Goal: Information Seeking & Learning: Learn about a topic

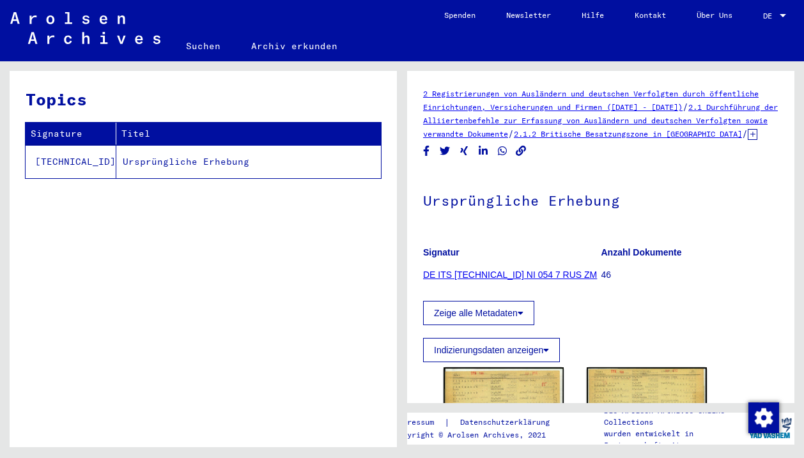
scroll to position [194, 0]
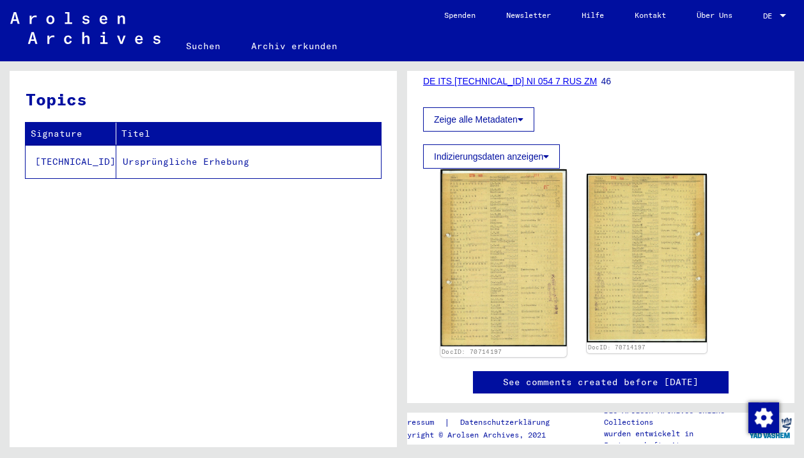
click at [536, 265] on img at bounding box center [503, 257] width 126 height 177
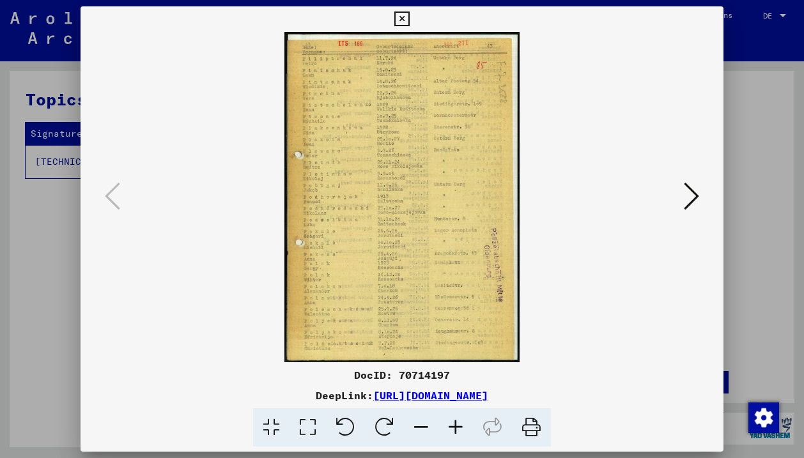
click at [466, 425] on icon at bounding box center [456, 427] width 35 height 39
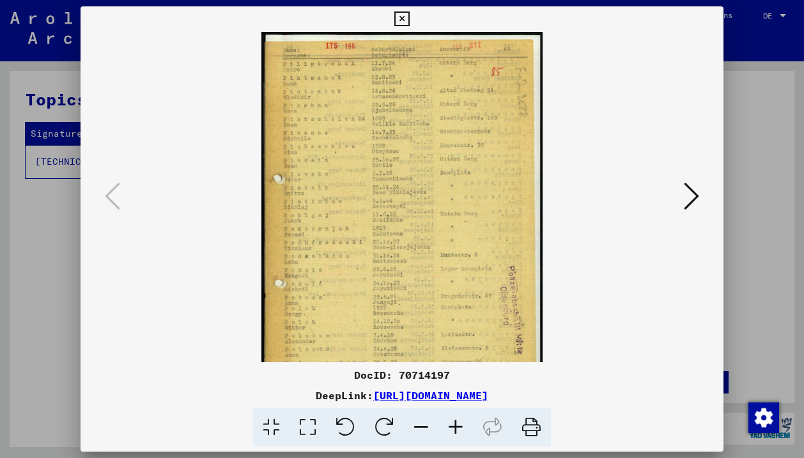
click at [467, 425] on icon at bounding box center [456, 427] width 35 height 39
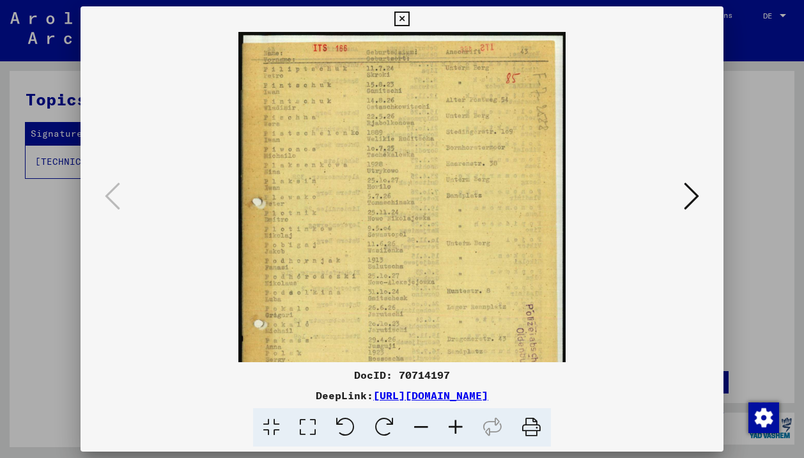
click at [467, 425] on icon at bounding box center [456, 427] width 35 height 39
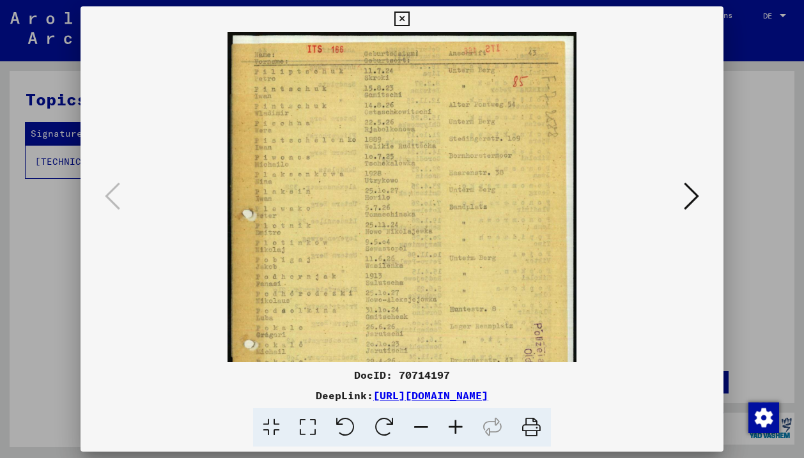
click at [467, 425] on icon at bounding box center [456, 427] width 35 height 39
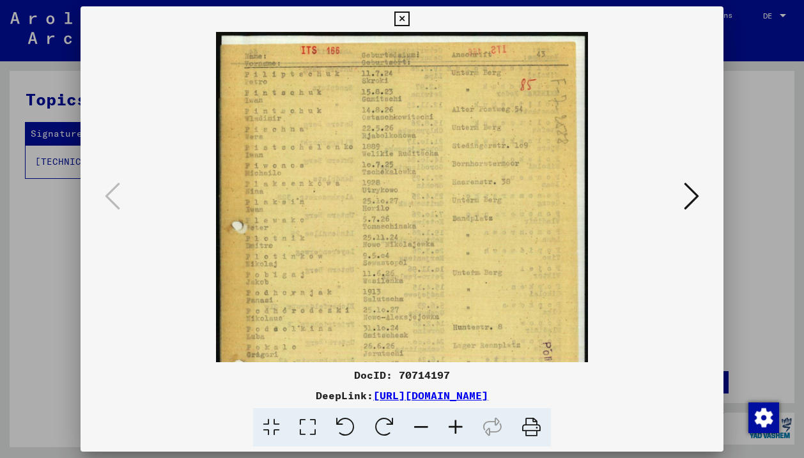
click at [467, 425] on icon at bounding box center [456, 427] width 35 height 39
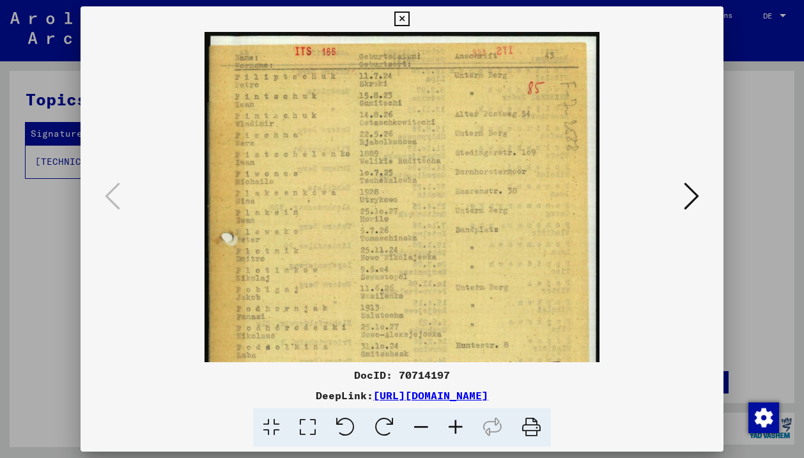
click at [467, 425] on icon at bounding box center [456, 427] width 35 height 39
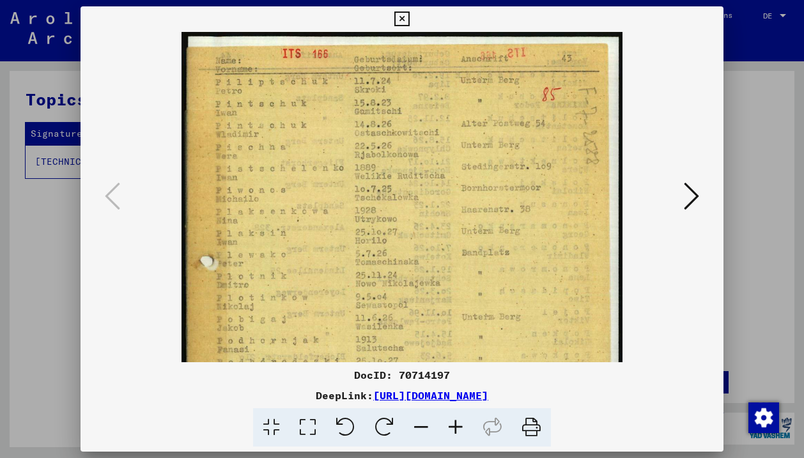
click at [467, 425] on icon at bounding box center [456, 427] width 35 height 39
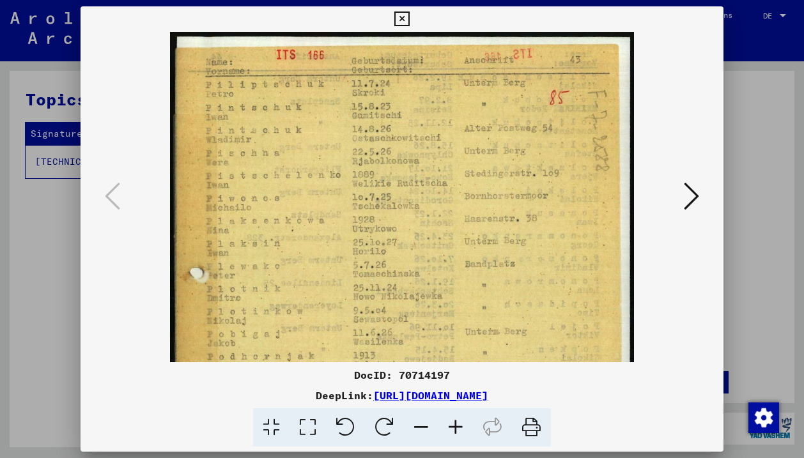
click at [467, 425] on icon at bounding box center [456, 427] width 35 height 39
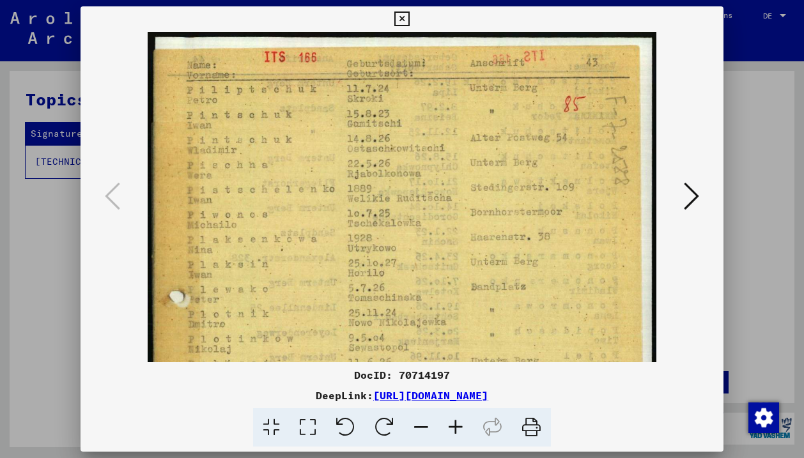
click at [467, 425] on icon at bounding box center [456, 427] width 35 height 39
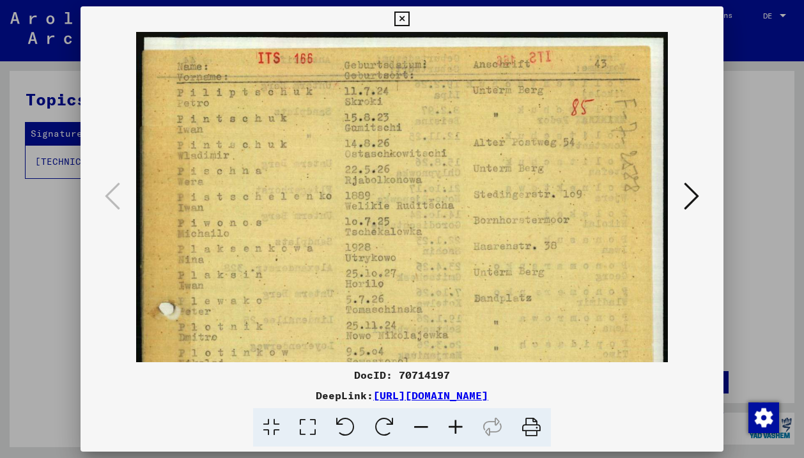
click at [467, 425] on icon at bounding box center [456, 427] width 35 height 39
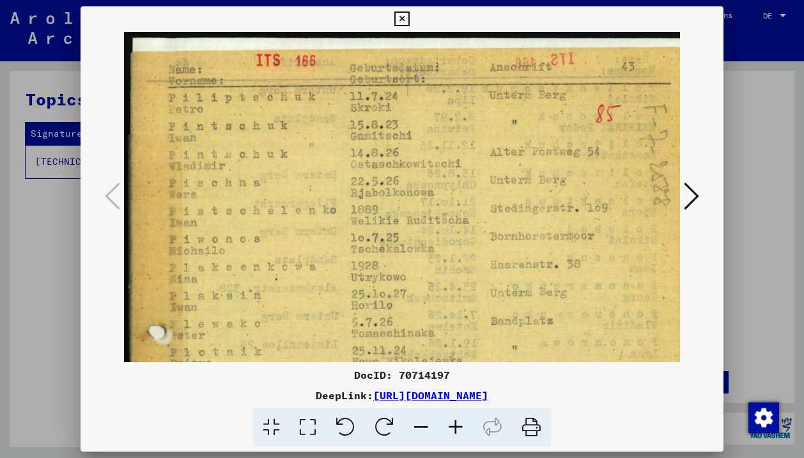
click at [467, 425] on icon at bounding box center [456, 427] width 35 height 39
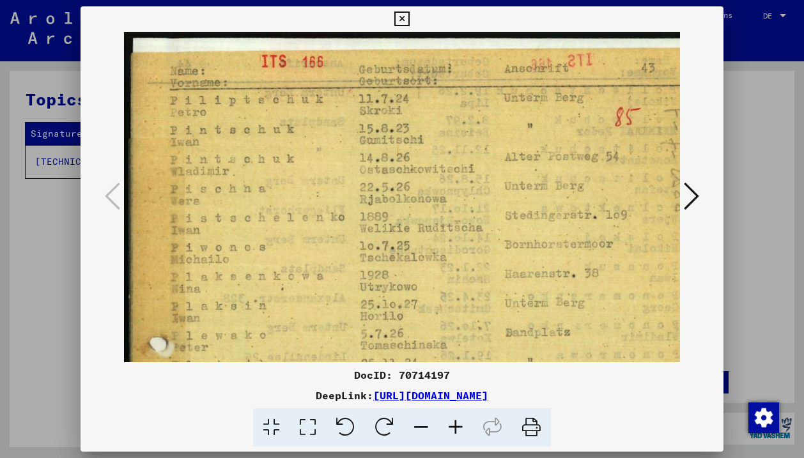
click at [467, 425] on icon at bounding box center [456, 427] width 35 height 39
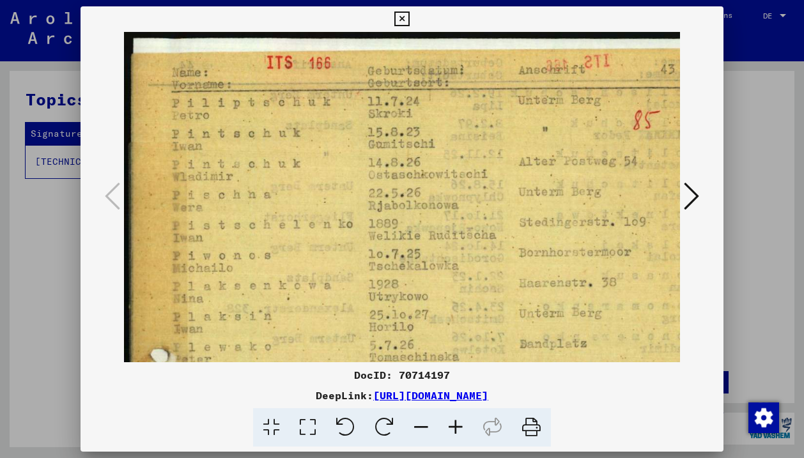
click at [467, 425] on icon at bounding box center [456, 427] width 35 height 39
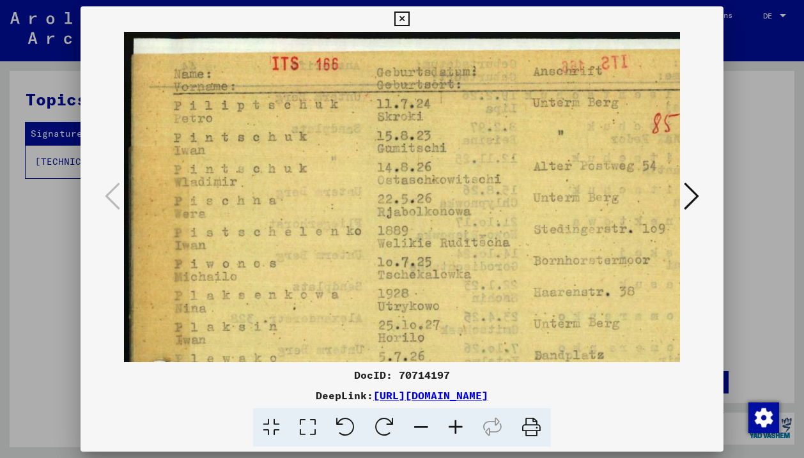
scroll to position [0, 89]
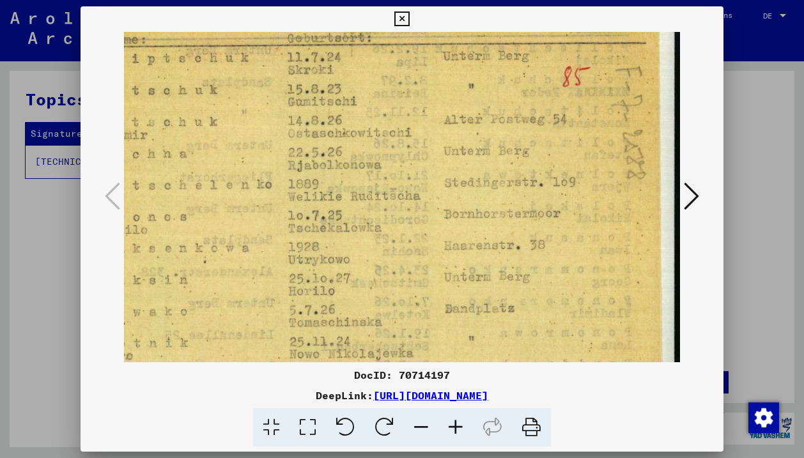
drag, startPoint x: 509, startPoint y: 225, endPoint x: 342, endPoint y: 177, distance: 173.6
click at [342, 177] on img at bounding box center [358, 438] width 646 height 906
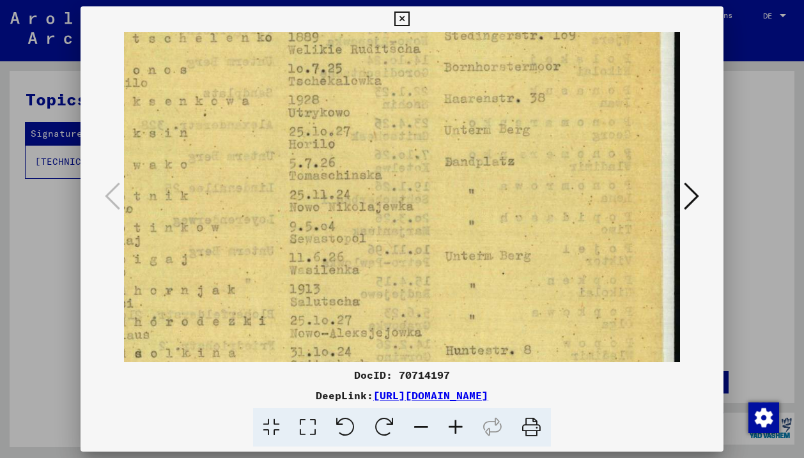
drag, startPoint x: 458, startPoint y: 209, endPoint x: 458, endPoint y: 54, distance: 155.3
click at [458, 45] on img at bounding box center [358, 291] width 646 height 906
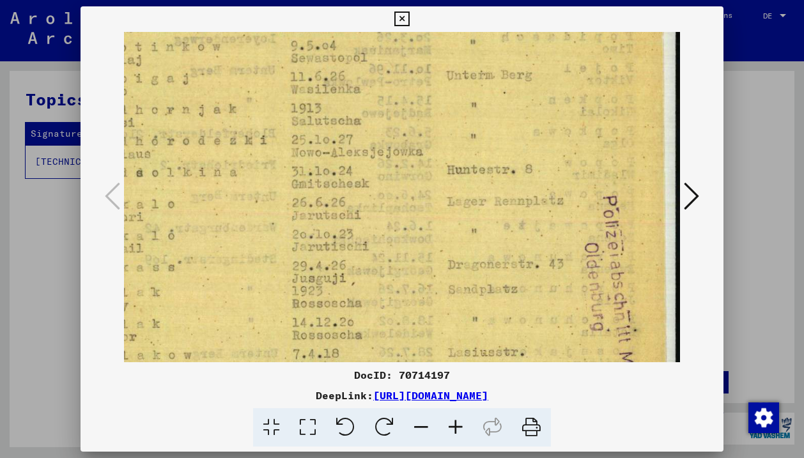
drag, startPoint x: 458, startPoint y: 203, endPoint x: 458, endPoint y: 40, distance: 163.0
click at [458, 40] on img at bounding box center [359, 110] width 646 height 906
click at [478, 278] on img at bounding box center [358, 110] width 646 height 906
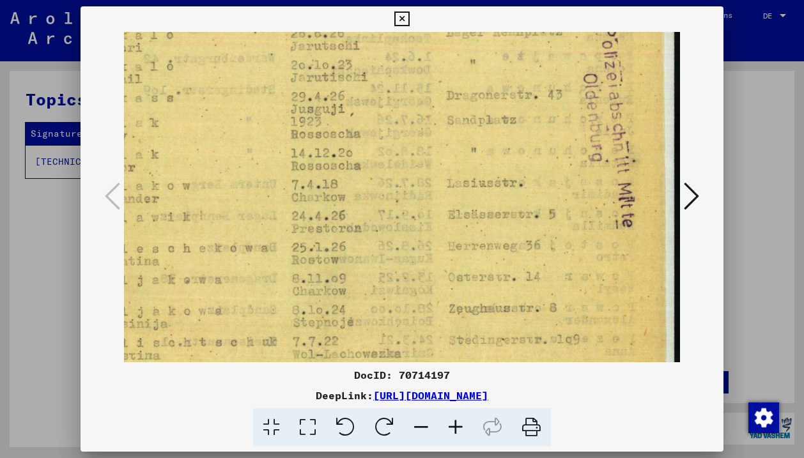
drag, startPoint x: 478, startPoint y: 277, endPoint x: 462, endPoint y: 109, distance: 168.9
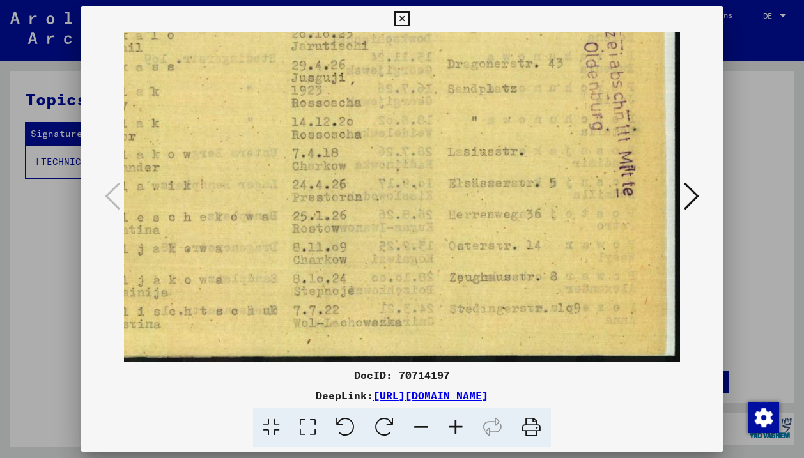
scroll to position [575, 89]
drag, startPoint x: 467, startPoint y: 221, endPoint x: 464, endPoint y: 122, distance: 98.5
click at [698, 188] on icon at bounding box center [691, 196] width 15 height 31
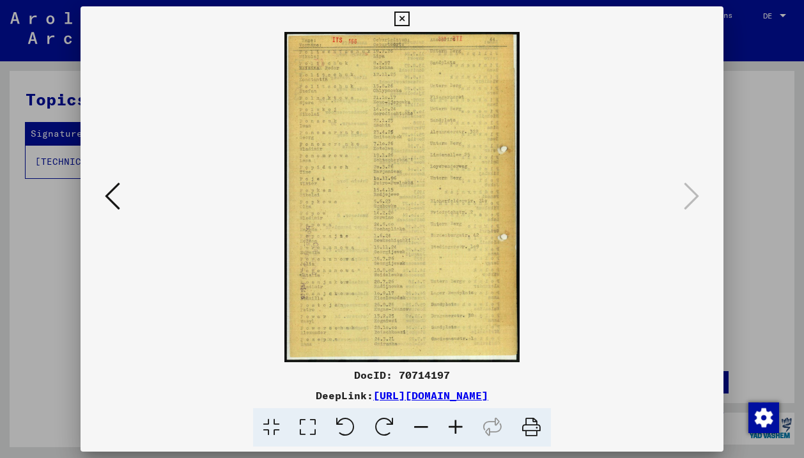
click at [457, 431] on icon at bounding box center [456, 427] width 35 height 39
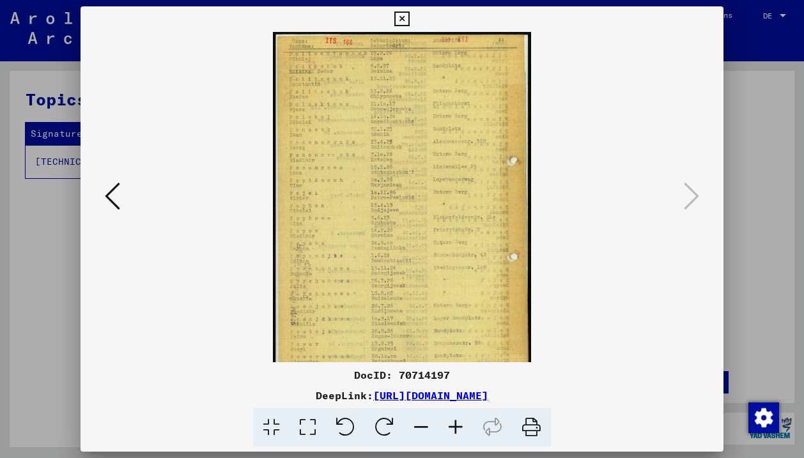
click at [457, 431] on icon at bounding box center [456, 427] width 35 height 39
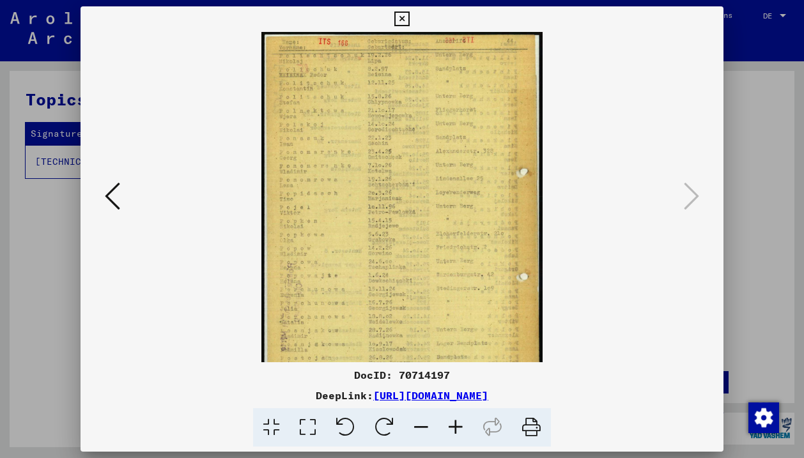
click at [457, 431] on icon at bounding box center [456, 427] width 35 height 39
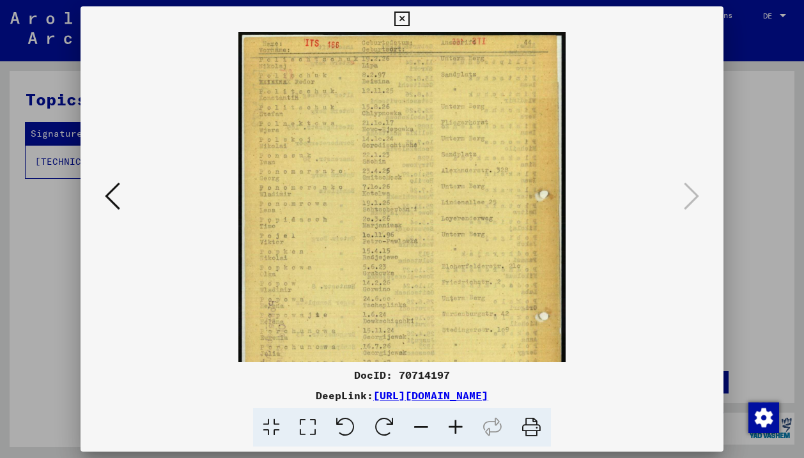
click at [457, 431] on icon at bounding box center [456, 427] width 35 height 39
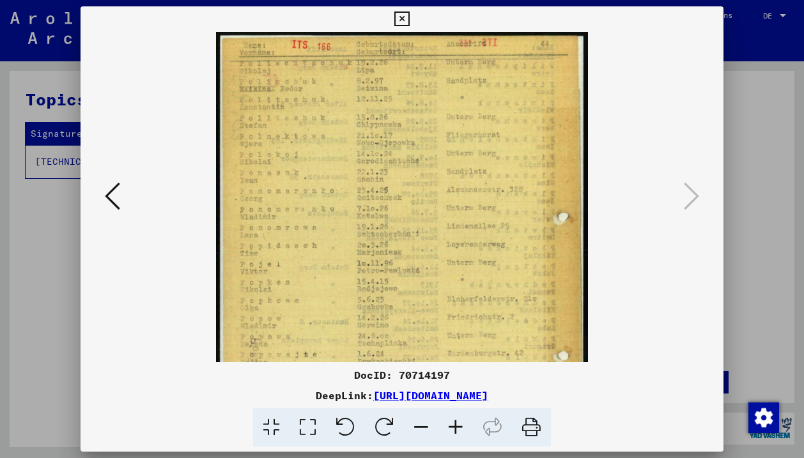
click at [457, 431] on icon at bounding box center [456, 427] width 35 height 39
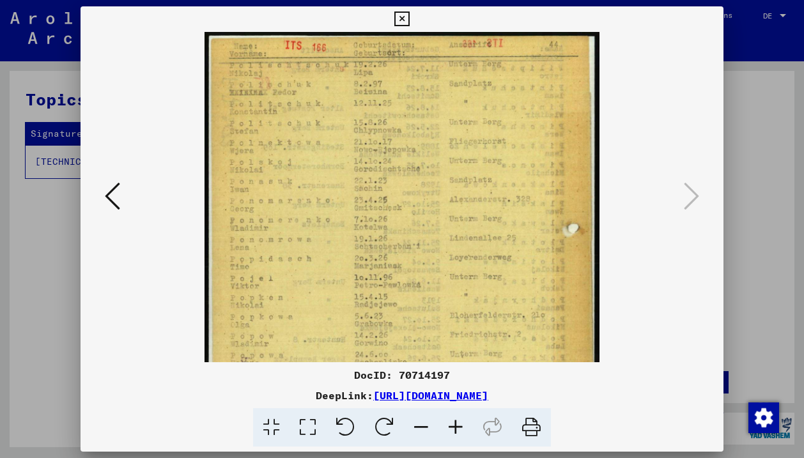
click at [457, 431] on icon at bounding box center [456, 427] width 35 height 39
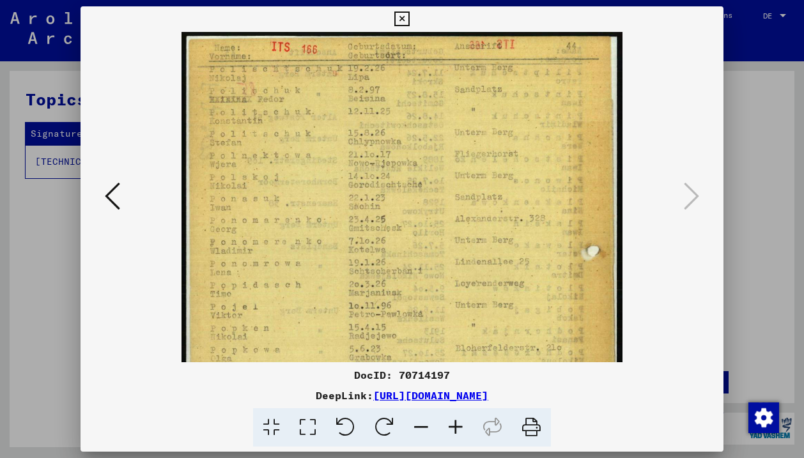
click at [457, 431] on icon at bounding box center [456, 427] width 35 height 39
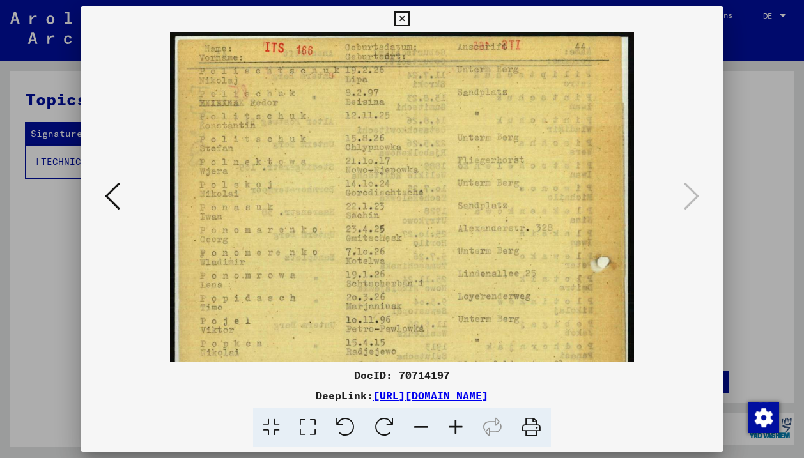
click at [457, 431] on icon at bounding box center [456, 427] width 35 height 39
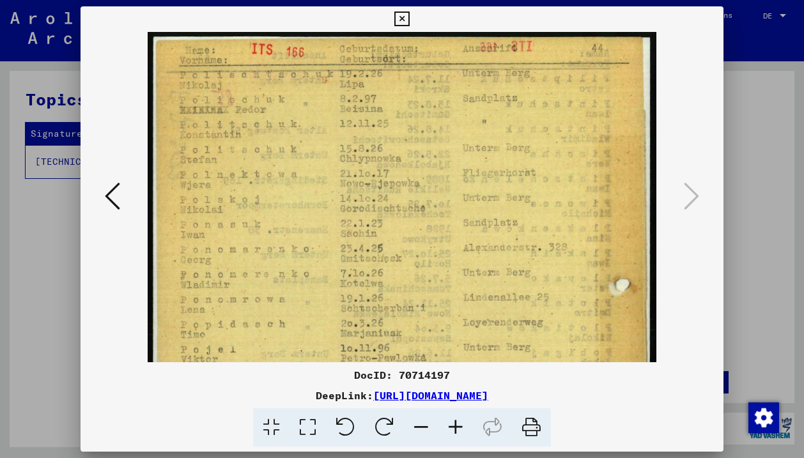
click at [457, 431] on icon at bounding box center [456, 427] width 35 height 39
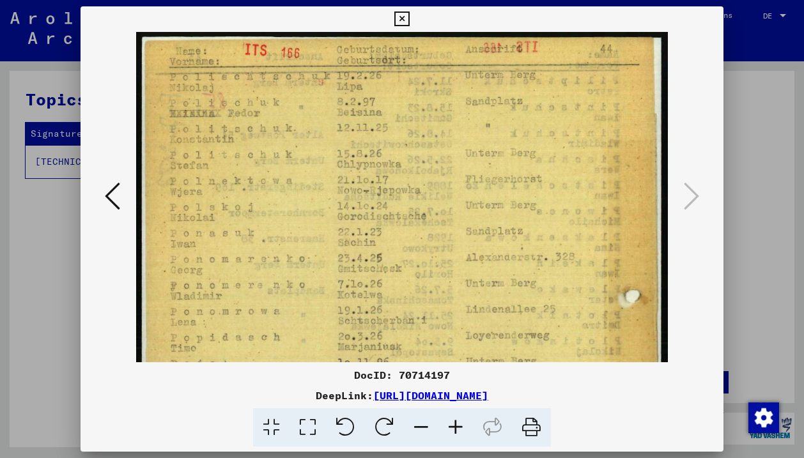
click at [457, 431] on icon at bounding box center [456, 427] width 35 height 39
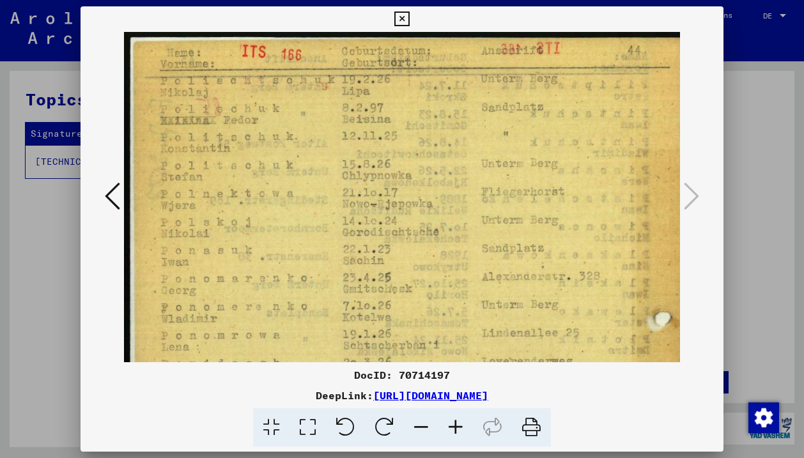
click at [457, 431] on icon at bounding box center [456, 427] width 35 height 39
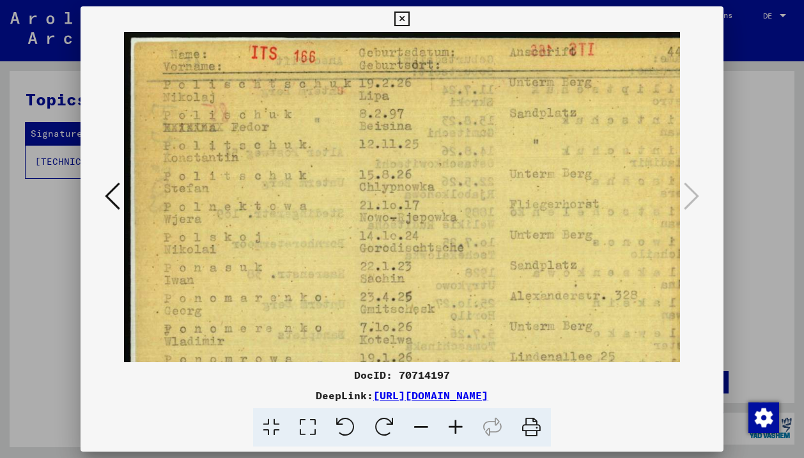
click at [457, 431] on icon at bounding box center [456, 427] width 35 height 39
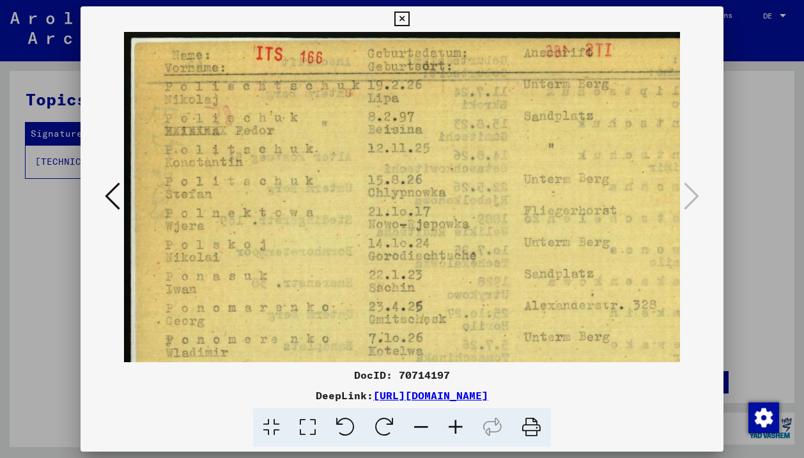
click at [457, 431] on icon at bounding box center [456, 427] width 35 height 39
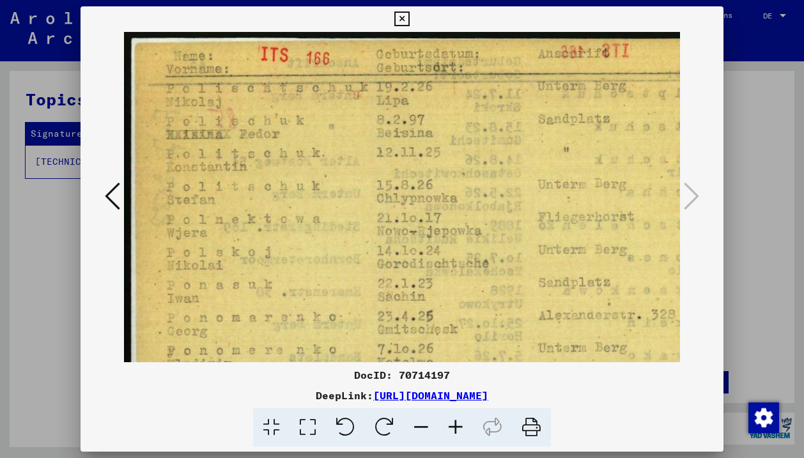
scroll to position [0, 82]
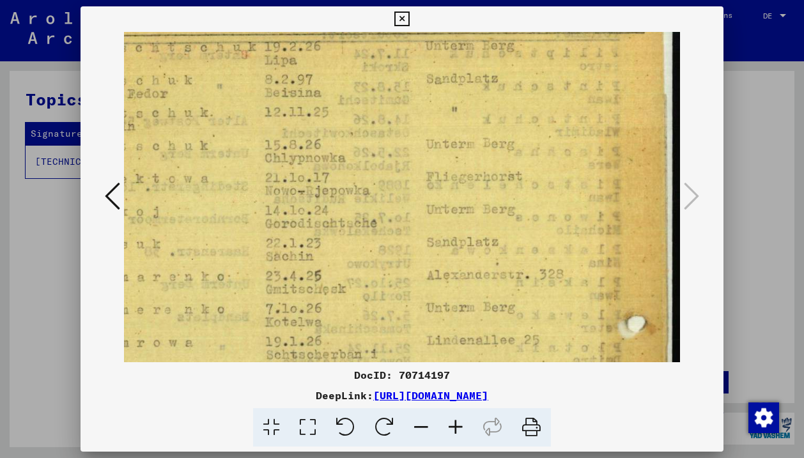
drag, startPoint x: 509, startPoint y: 329, endPoint x: 361, endPoint y: 288, distance: 153.8
click at [361, 288] on img at bounding box center [346, 461] width 669 height 938
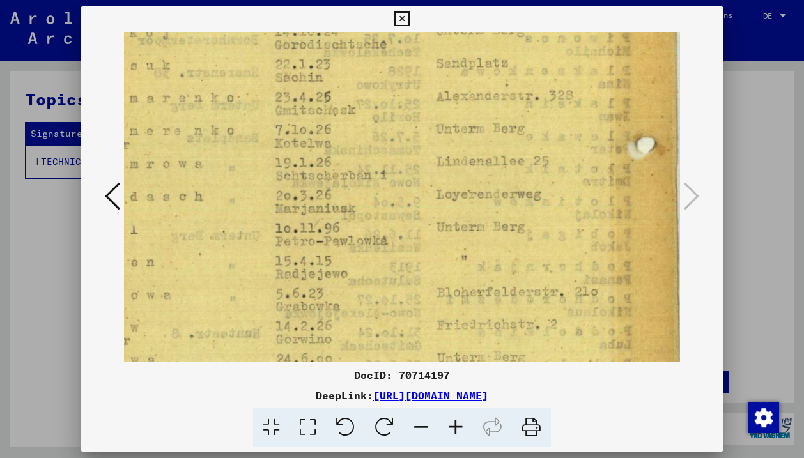
drag, startPoint x: 605, startPoint y: 220, endPoint x: 616, endPoint y: 27, distance: 193.4
click at [616, 27] on div "DocID: 70714197 DeepLink: [URL][DOMAIN_NAME]" at bounding box center [402, 226] width 643 height 441
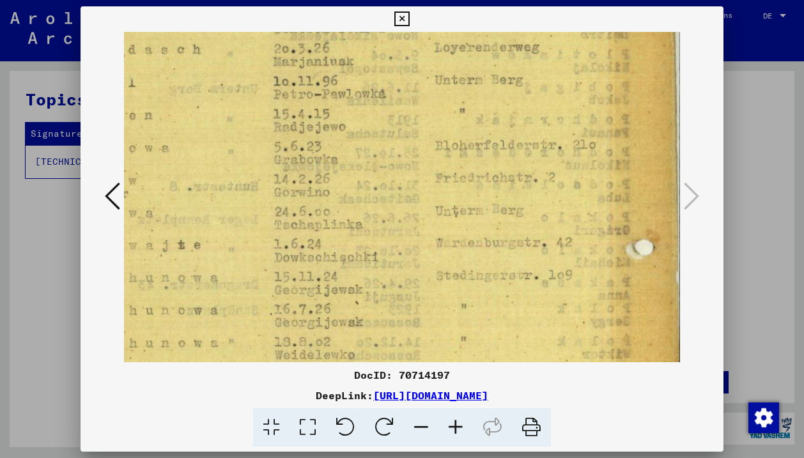
scroll to position [367, 104]
drag, startPoint x: 590, startPoint y: 187, endPoint x: 587, endPoint y: 54, distance: 133.0
click at [587, 54] on img at bounding box center [354, 134] width 669 height 938
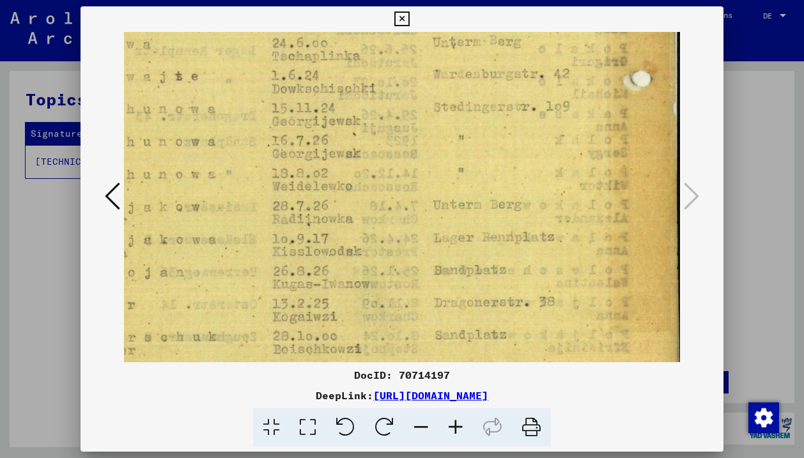
drag, startPoint x: 567, startPoint y: 247, endPoint x: 568, endPoint y: 81, distance: 165.6
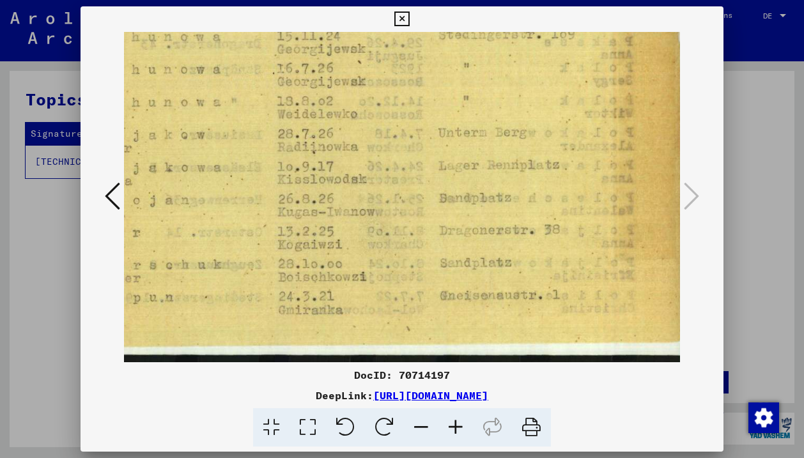
scroll to position [607, 100]
drag, startPoint x: 564, startPoint y: 222, endPoint x: 571, endPoint y: 81, distance: 140.8
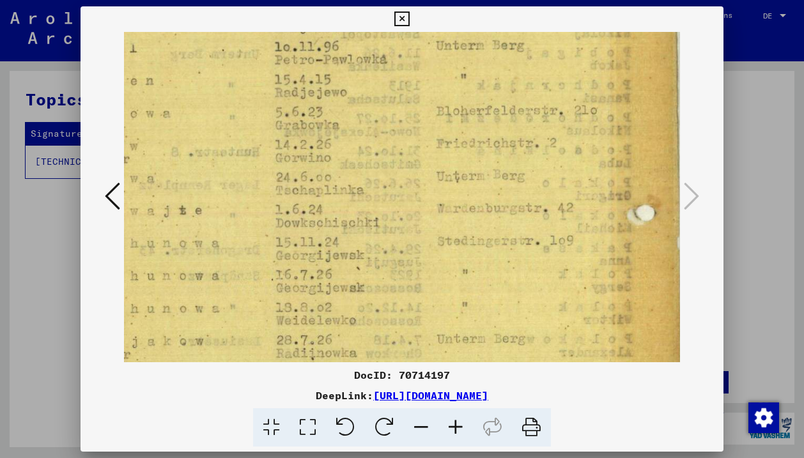
drag, startPoint x: 550, startPoint y: 84, endPoint x: 547, endPoint y: 290, distance: 205.9
click at [547, 290] on img at bounding box center [355, 100] width 669 height 938
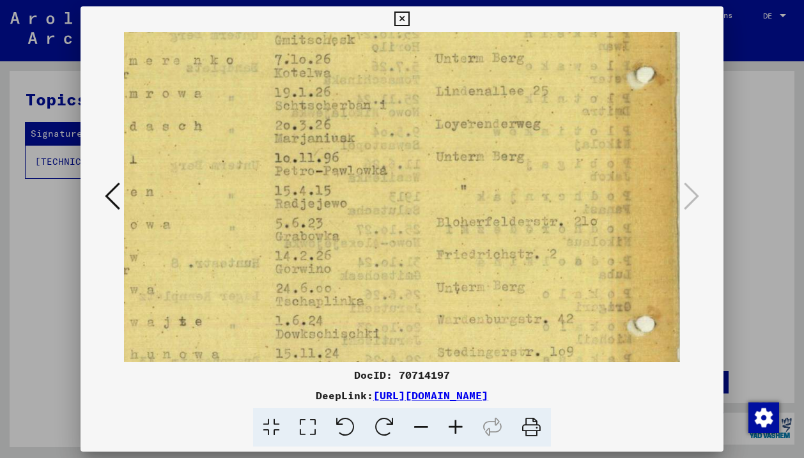
scroll to position [289, 103]
drag, startPoint x: 545, startPoint y: 128, endPoint x: 545, endPoint y: 240, distance: 111.9
click at [545, 240] on img at bounding box center [355, 212] width 669 height 938
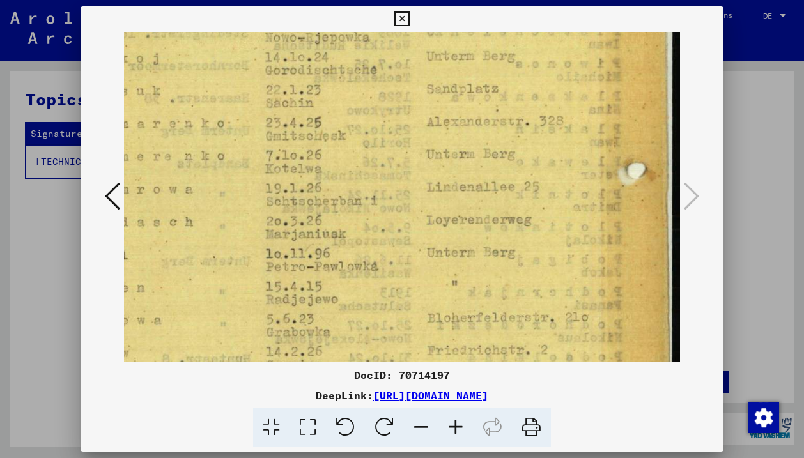
drag, startPoint x: 543, startPoint y: 147, endPoint x: 527, endPoint y: 241, distance: 95.3
click at [527, 242] on img at bounding box center [346, 307] width 669 height 938
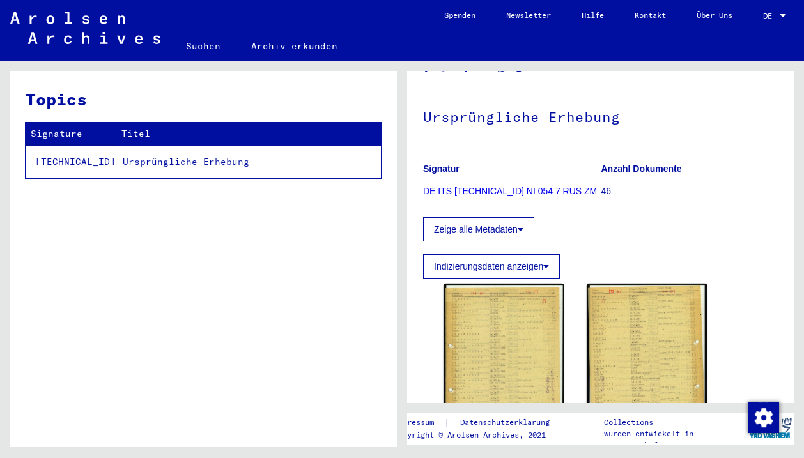
scroll to position [132, 0]
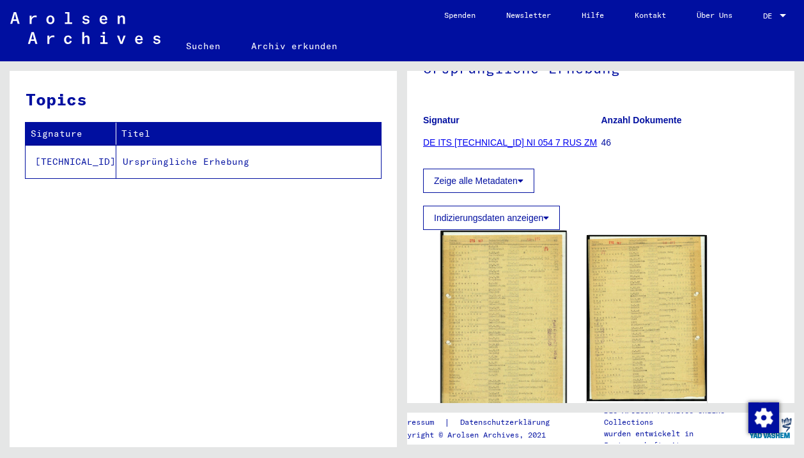
click at [531, 301] on img at bounding box center [503, 319] width 126 height 176
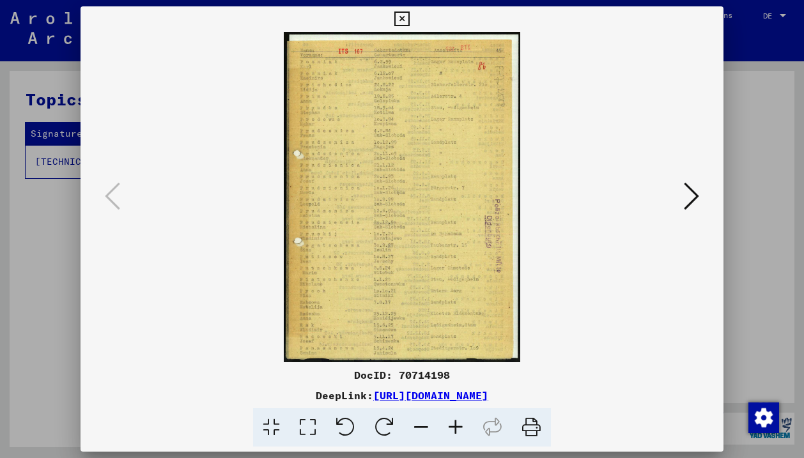
click at [452, 417] on icon at bounding box center [456, 427] width 35 height 39
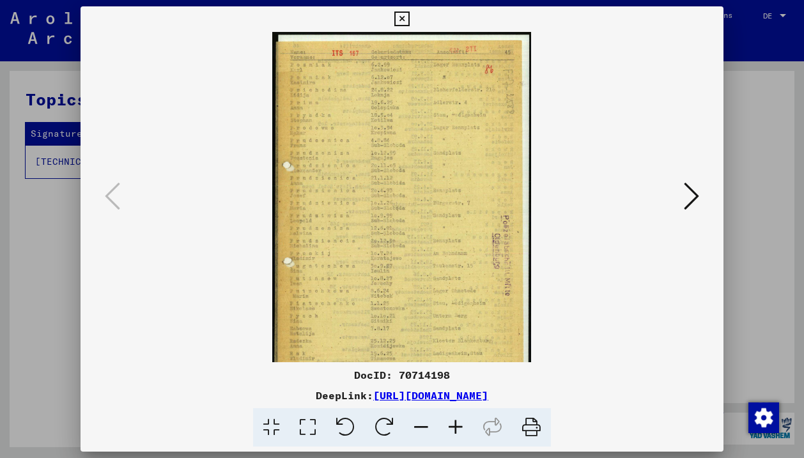
click at [452, 417] on icon at bounding box center [456, 427] width 35 height 39
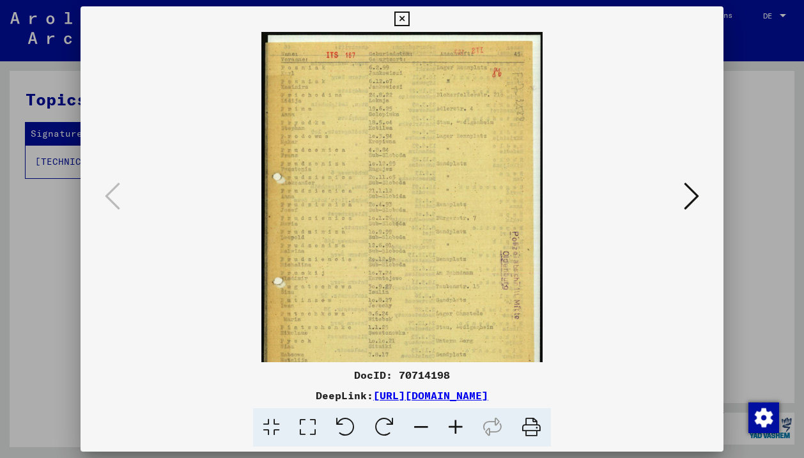
click at [452, 417] on icon at bounding box center [456, 427] width 35 height 39
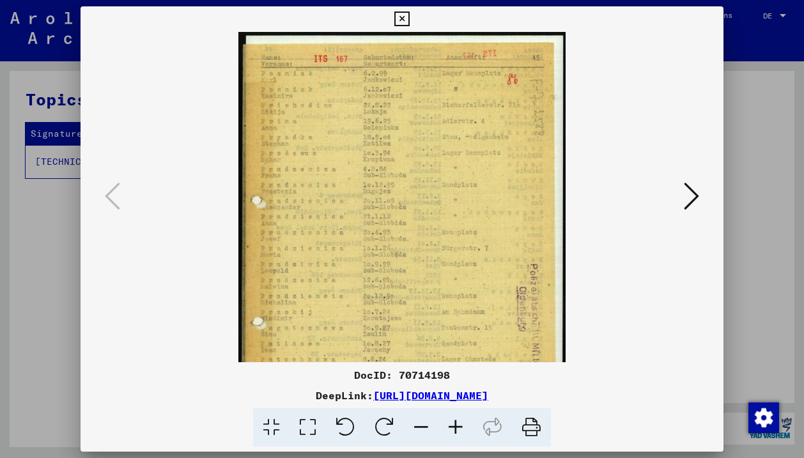
click at [452, 417] on icon at bounding box center [456, 427] width 35 height 39
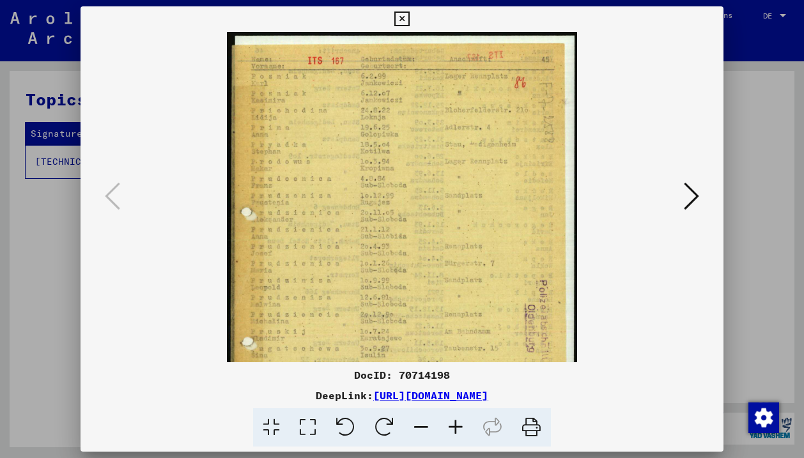
click at [452, 417] on icon at bounding box center [456, 427] width 35 height 39
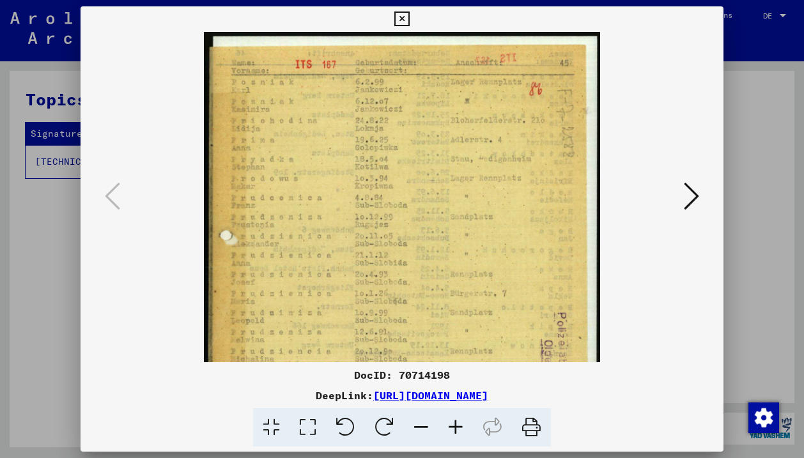
click at [452, 417] on icon at bounding box center [456, 427] width 35 height 39
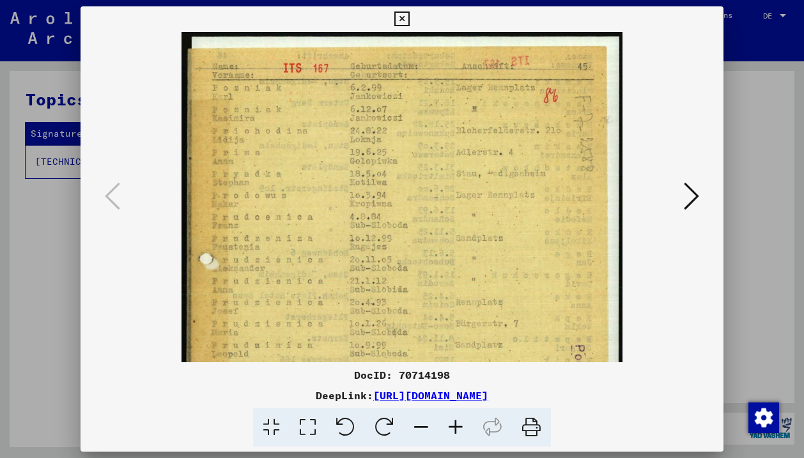
click at [452, 417] on icon at bounding box center [456, 427] width 35 height 39
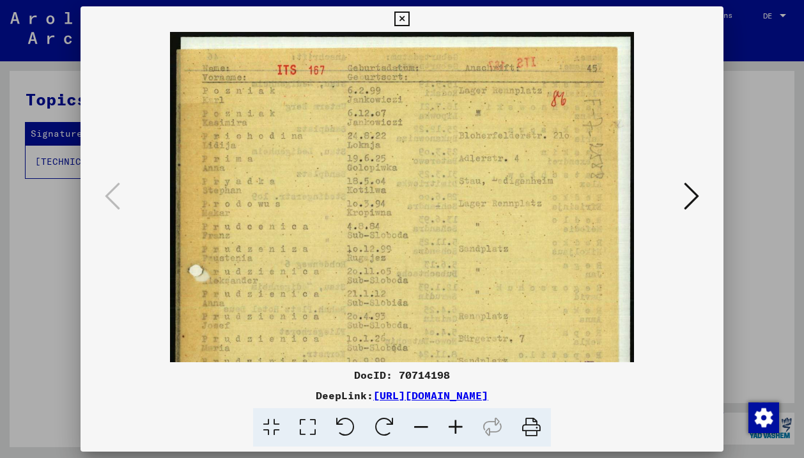
click at [452, 417] on icon at bounding box center [456, 427] width 35 height 39
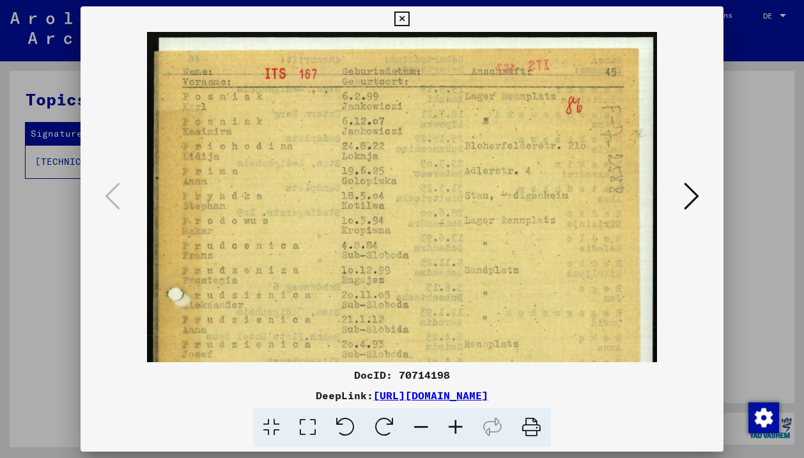
click at [452, 417] on icon at bounding box center [456, 427] width 35 height 39
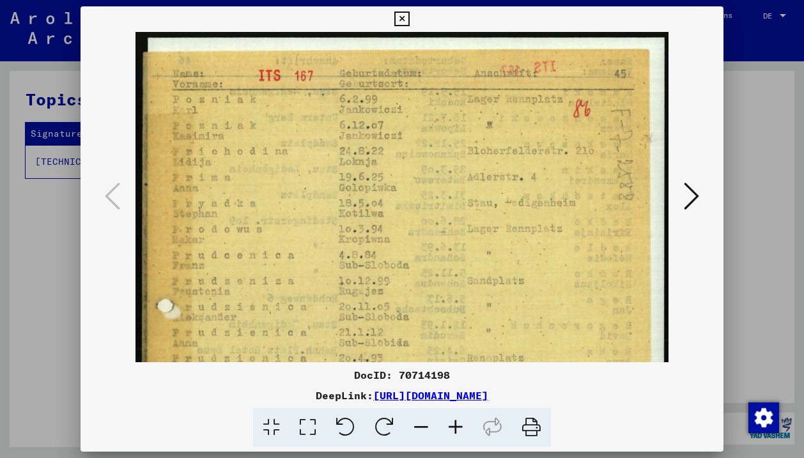
click at [452, 417] on icon at bounding box center [456, 427] width 35 height 39
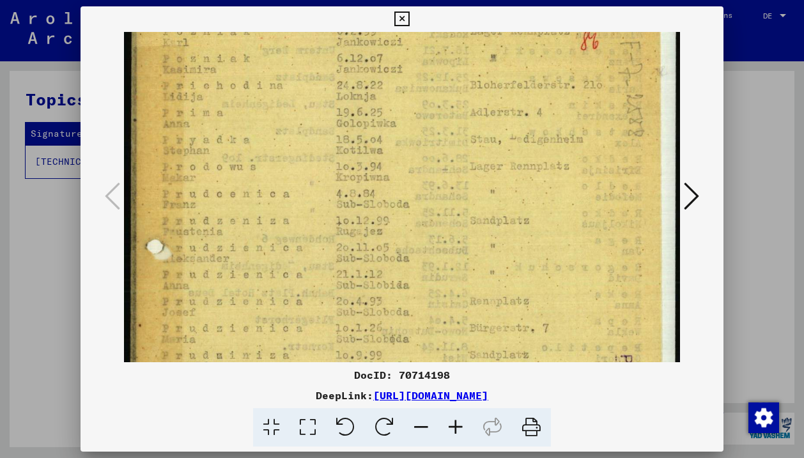
drag, startPoint x: 476, startPoint y: 314, endPoint x: 476, endPoint y: 243, distance: 71.0
click at [476, 243] on img at bounding box center [402, 350] width 556 height 778
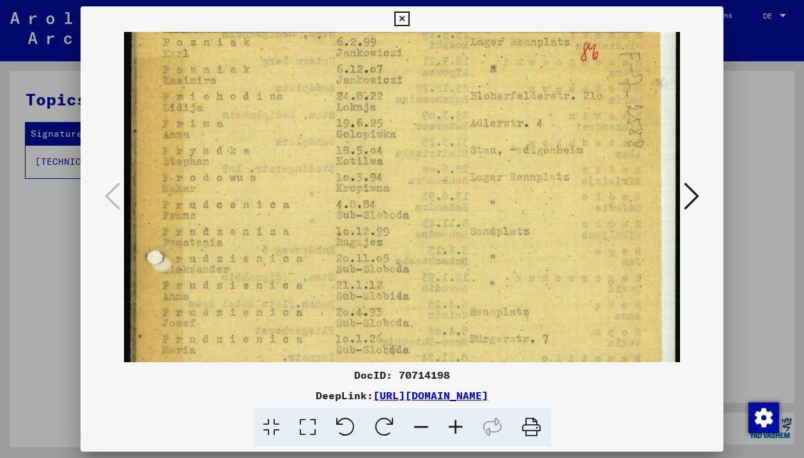
scroll to position [59, 0]
drag, startPoint x: 476, startPoint y: 247, endPoint x: 476, endPoint y: 258, distance: 11.5
click at [476, 258] on img at bounding box center [402, 362] width 556 height 778
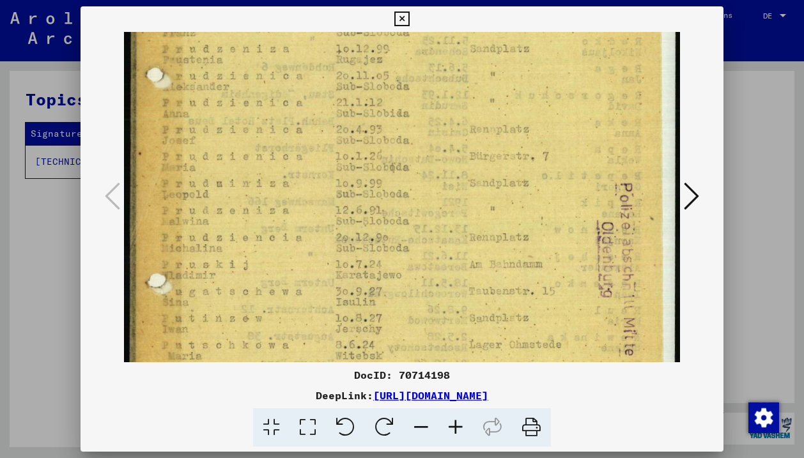
drag, startPoint x: 574, startPoint y: 202, endPoint x: 581, endPoint y: 24, distance: 177.9
click at [581, 24] on div "DocID: 70714198 DeepLink: https://collections.arolsen-archives.org/de/document/…" at bounding box center [402, 226] width 643 height 441
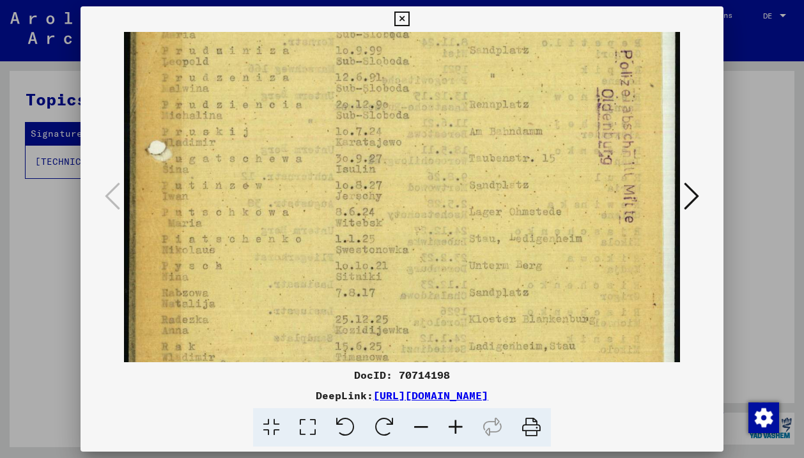
drag, startPoint x: 554, startPoint y: 249, endPoint x: 559, endPoint y: 116, distance: 133.1
click at [559, 115] on img at bounding box center [402, 45] width 556 height 778
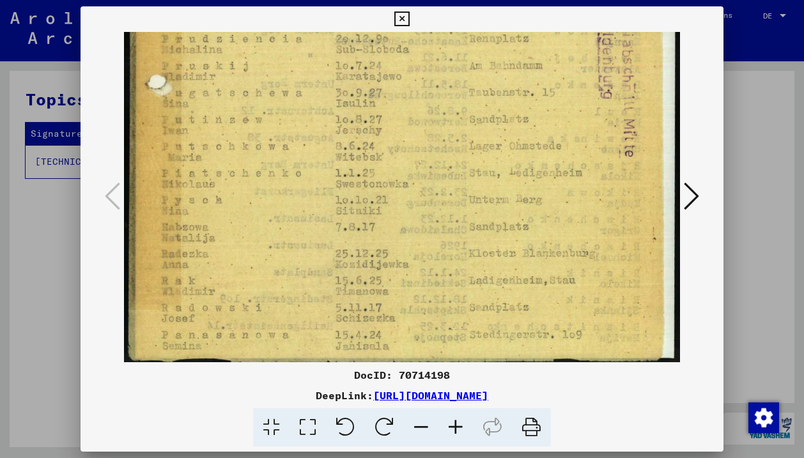
scroll to position [447, 0]
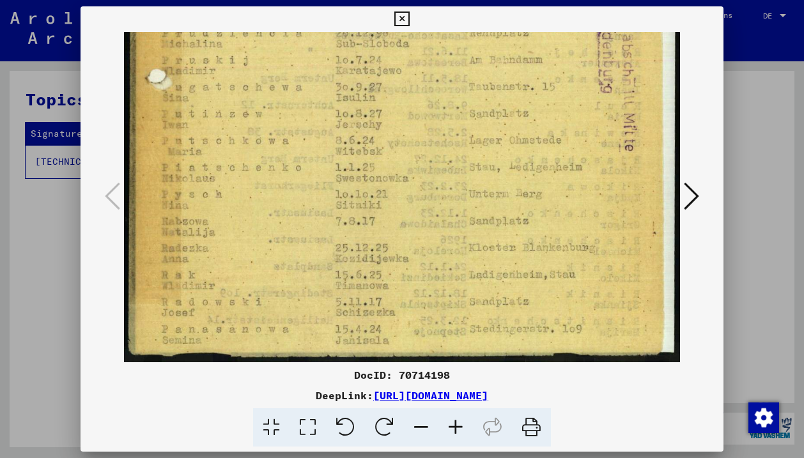
drag, startPoint x: 548, startPoint y: 224, endPoint x: 548, endPoint y: 107, distance: 117.0
click at [696, 192] on icon at bounding box center [691, 196] width 15 height 31
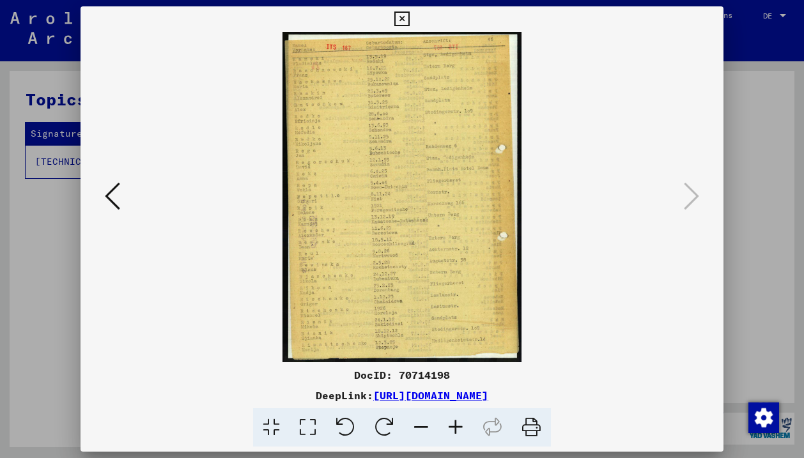
click at [466, 419] on icon at bounding box center [456, 427] width 35 height 39
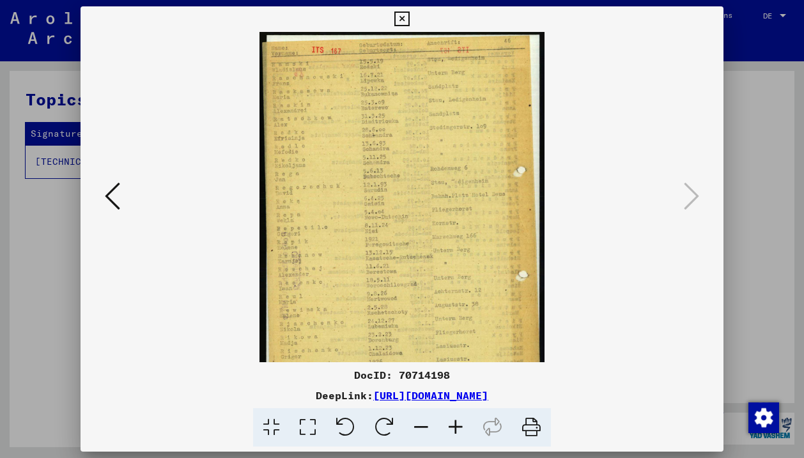
click at [466, 419] on icon at bounding box center [456, 427] width 35 height 39
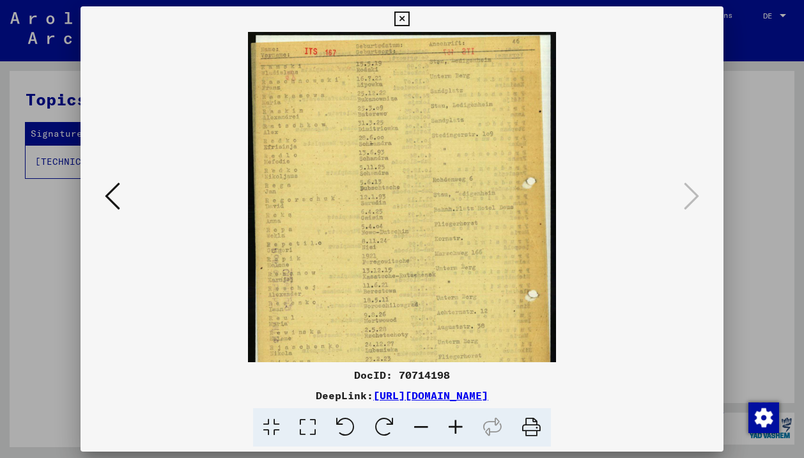
click at [466, 419] on icon at bounding box center [456, 427] width 35 height 39
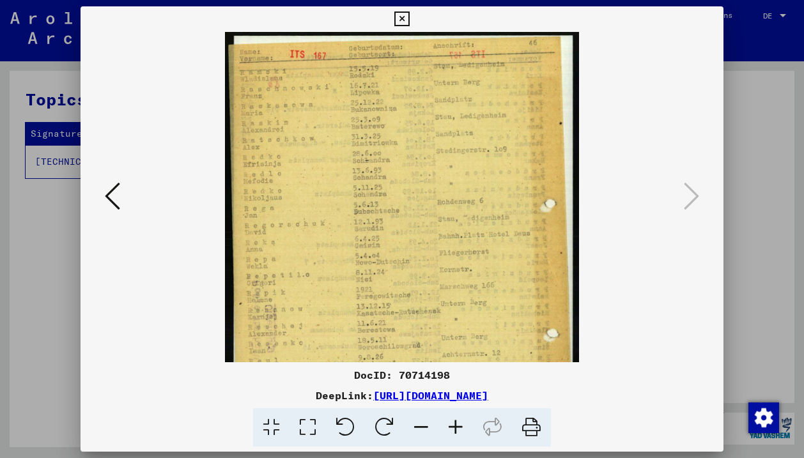
click at [466, 419] on icon at bounding box center [456, 427] width 35 height 39
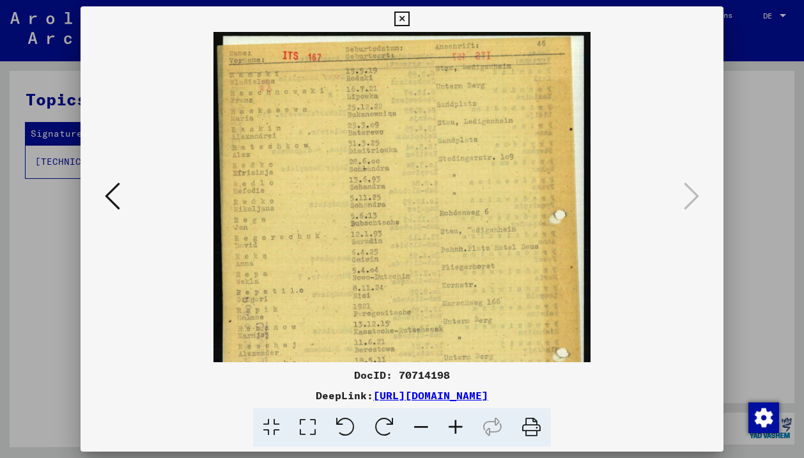
click at [466, 419] on icon at bounding box center [456, 427] width 35 height 39
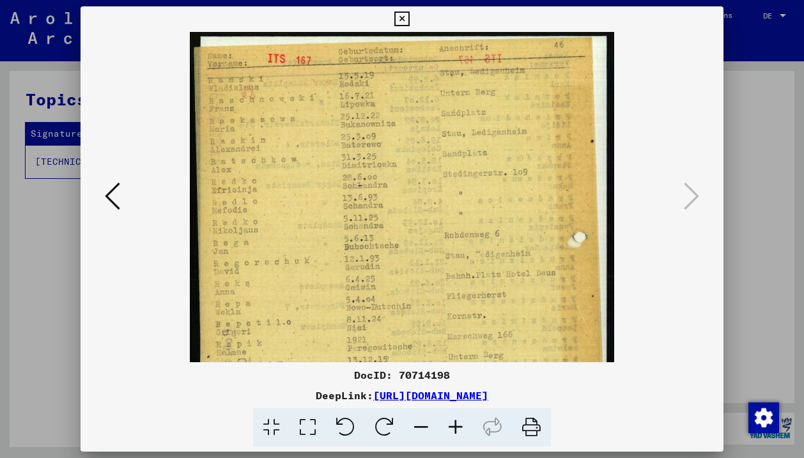
click at [466, 419] on icon at bounding box center [456, 427] width 35 height 39
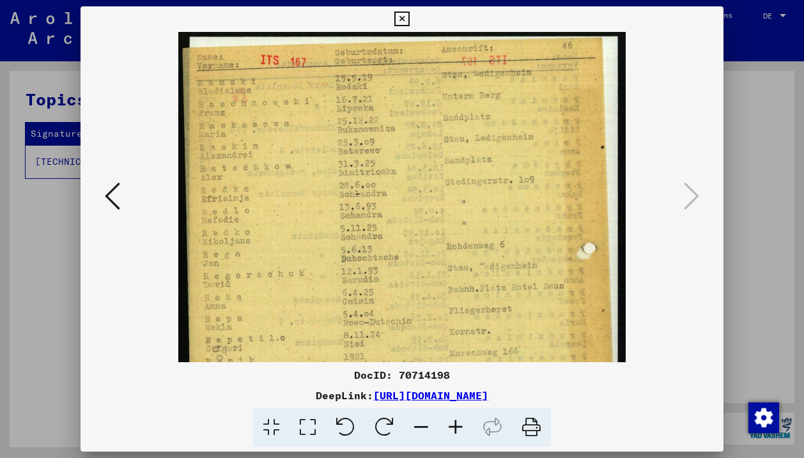
click at [466, 419] on icon at bounding box center [456, 427] width 35 height 39
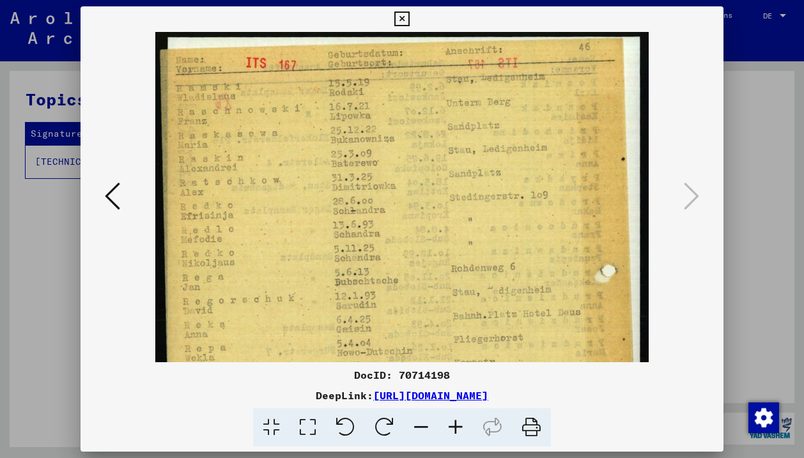
click at [466, 419] on icon at bounding box center [456, 427] width 35 height 39
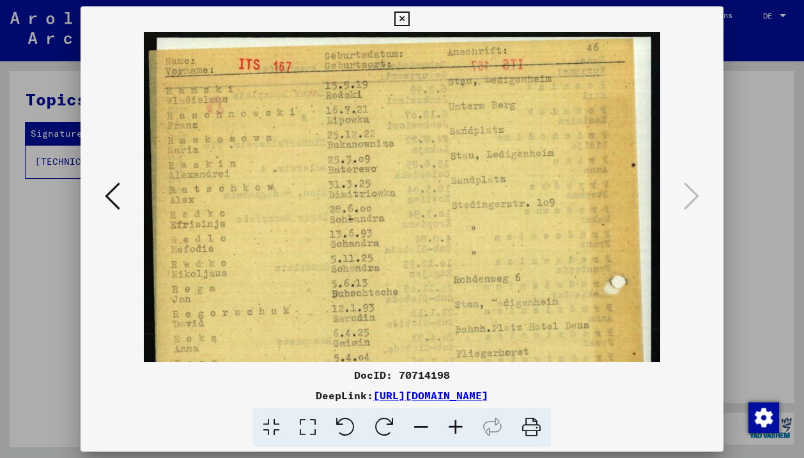
click at [466, 419] on icon at bounding box center [456, 427] width 35 height 39
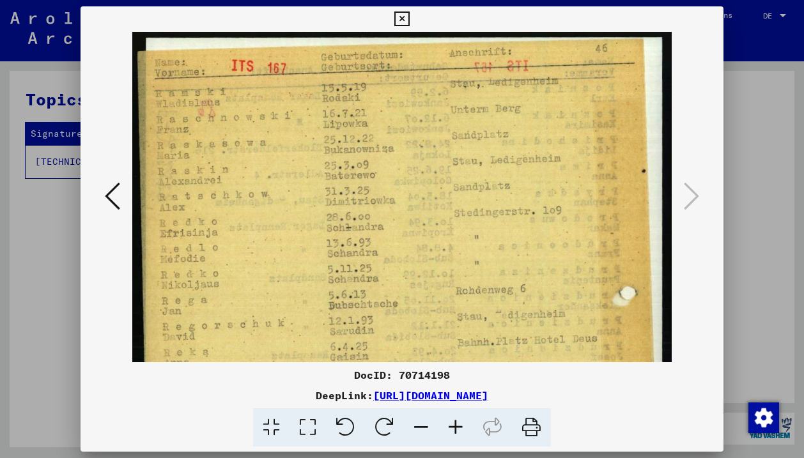
click at [466, 419] on icon at bounding box center [456, 427] width 35 height 39
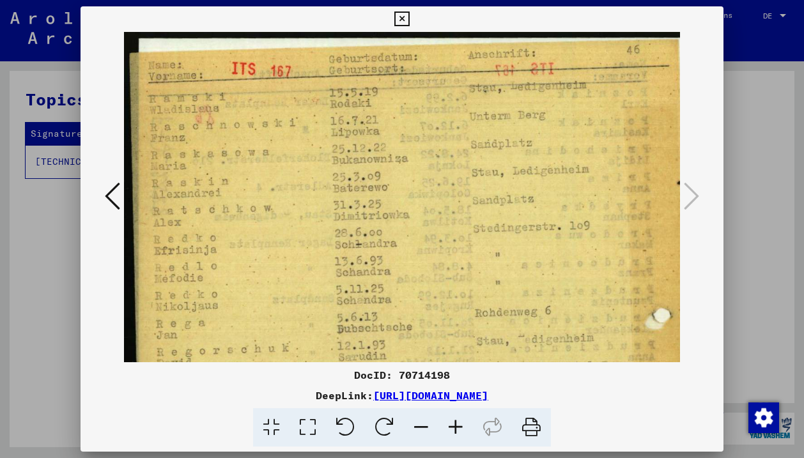
click at [466, 419] on icon at bounding box center [456, 427] width 35 height 39
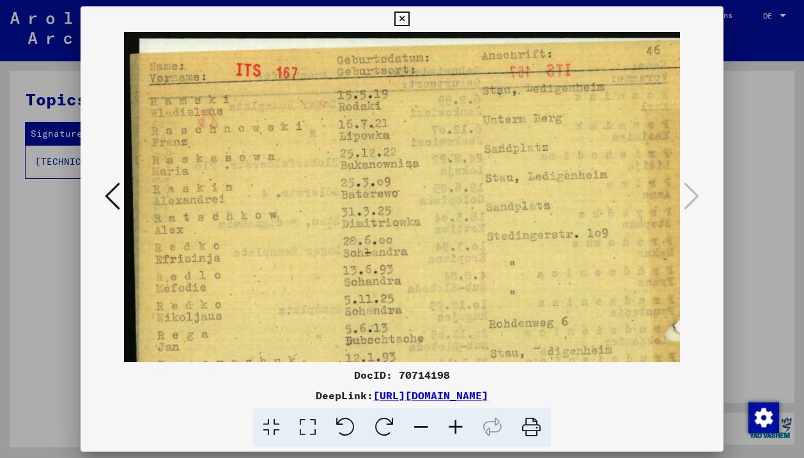
click at [466, 419] on icon at bounding box center [456, 427] width 35 height 39
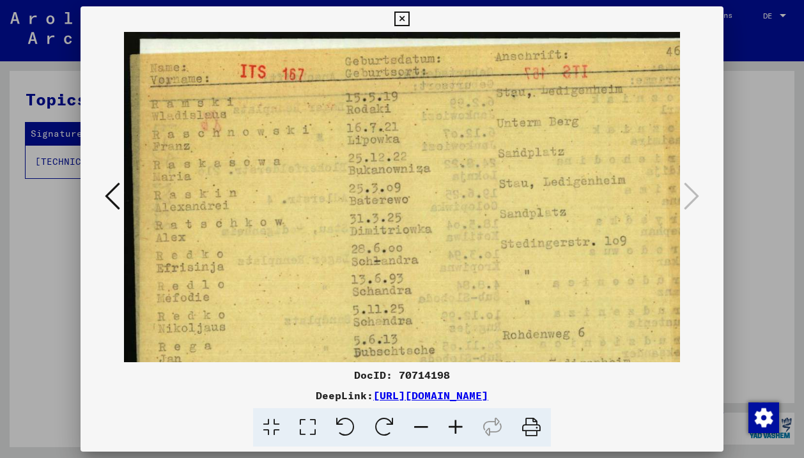
click at [466, 419] on icon at bounding box center [456, 427] width 35 height 39
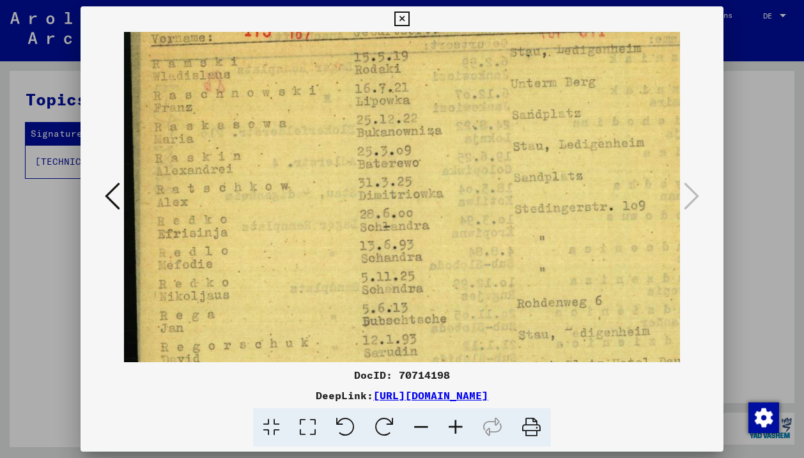
scroll to position [51, 0]
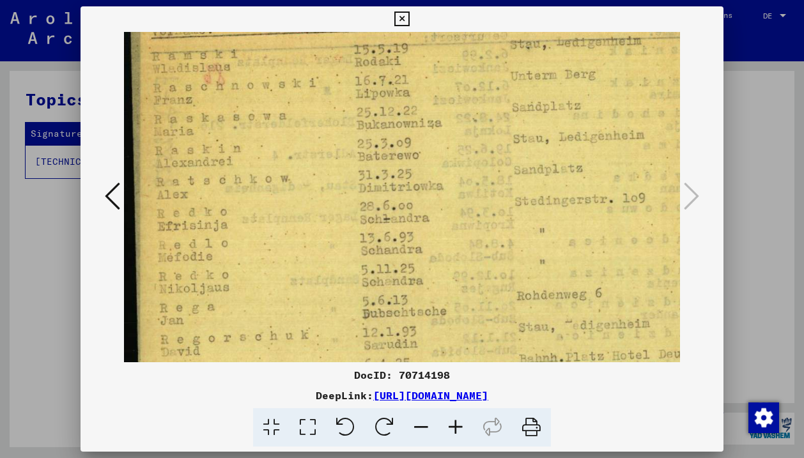
drag, startPoint x: 509, startPoint y: 314, endPoint x: 509, endPoint y: 265, distance: 49.2
click at [510, 264] on img at bounding box center [451, 434] width 655 height 906
click at [592, 318] on img at bounding box center [451, 434] width 655 height 906
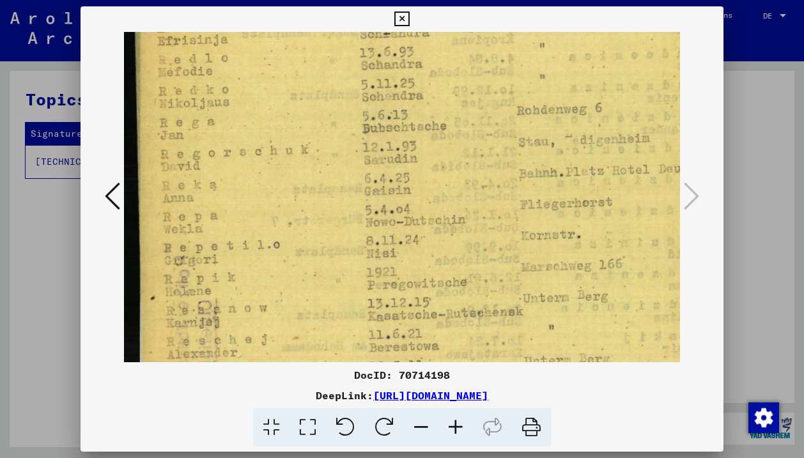
scroll to position [247, 0]
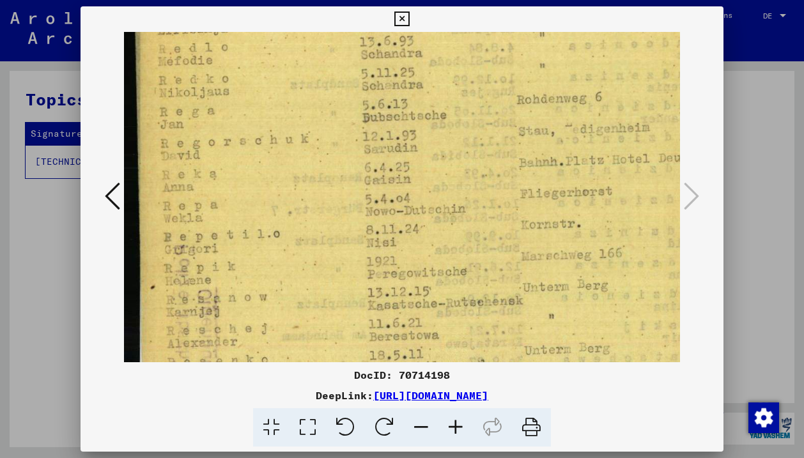
drag, startPoint x: 592, startPoint y: 287, endPoint x: 594, endPoint y: 122, distance: 164.9
click at [594, 122] on img at bounding box center [451, 238] width 655 height 906
click at [533, 226] on img at bounding box center [451, 238] width 655 height 906
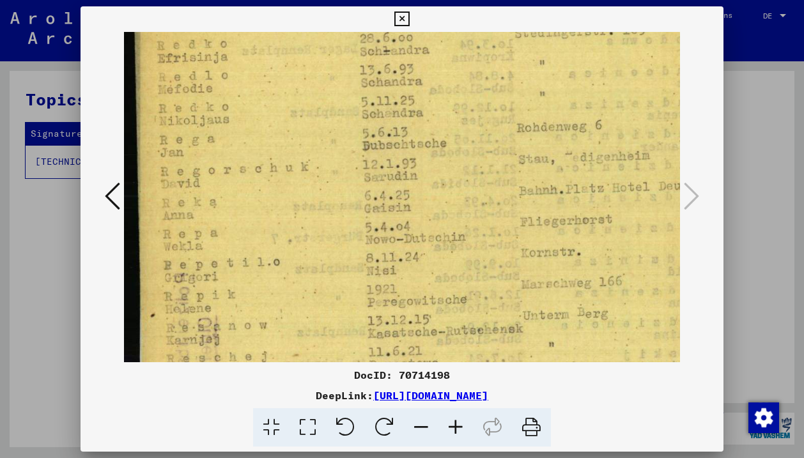
scroll to position [221, 0]
drag, startPoint x: 533, startPoint y: 226, endPoint x: 534, endPoint y: 247, distance: 21.7
click at [534, 252] on img at bounding box center [451, 264] width 655 height 906
click at [574, 176] on img at bounding box center [450, 264] width 655 height 906
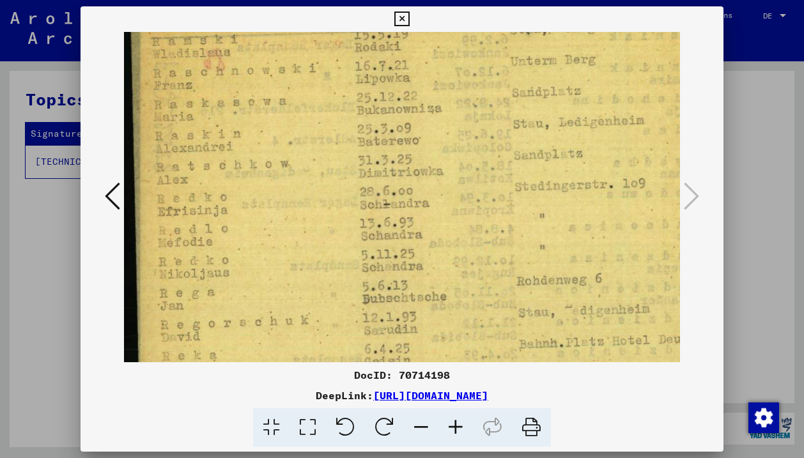
scroll to position [30, 0]
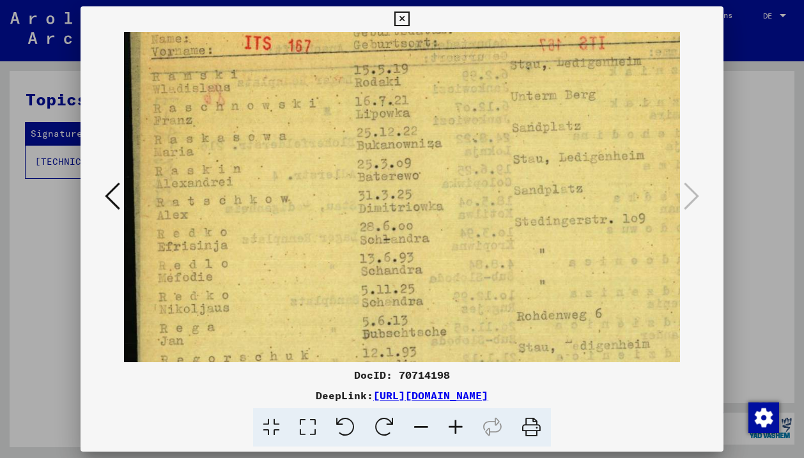
drag, startPoint x: 574, startPoint y: 192, endPoint x: 579, endPoint y: 357, distance: 164.4
click at [580, 359] on img at bounding box center [451, 455] width 655 height 906
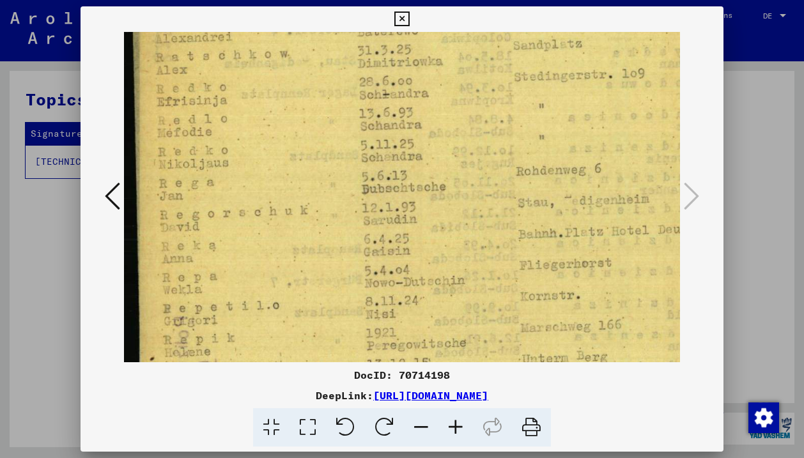
drag, startPoint x: 603, startPoint y: 237, endPoint x: 600, endPoint y: 97, distance: 139.4
click at [601, 97] on img at bounding box center [450, 310] width 655 height 906
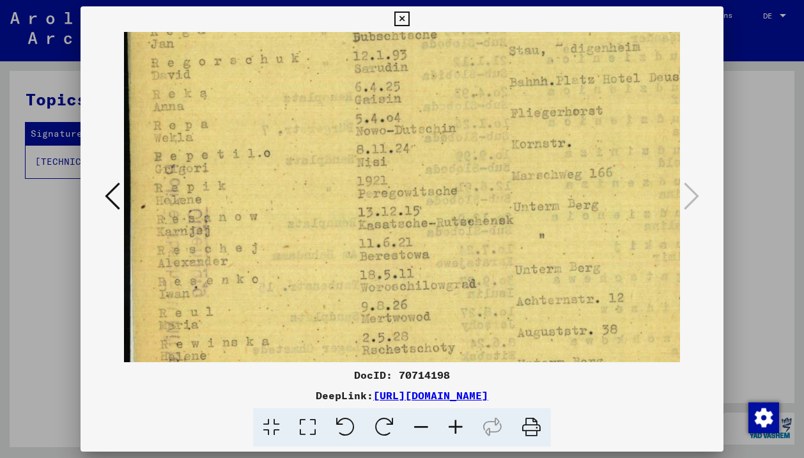
scroll to position [330, 10]
drag, startPoint x: 591, startPoint y: 173, endPoint x: 584, endPoint y: 27, distance: 145.9
click at [584, 26] on div "DocID: 70714198 DeepLink: https://collections.arolsen-archives.org/de/document/…" at bounding box center [402, 226] width 643 height 441
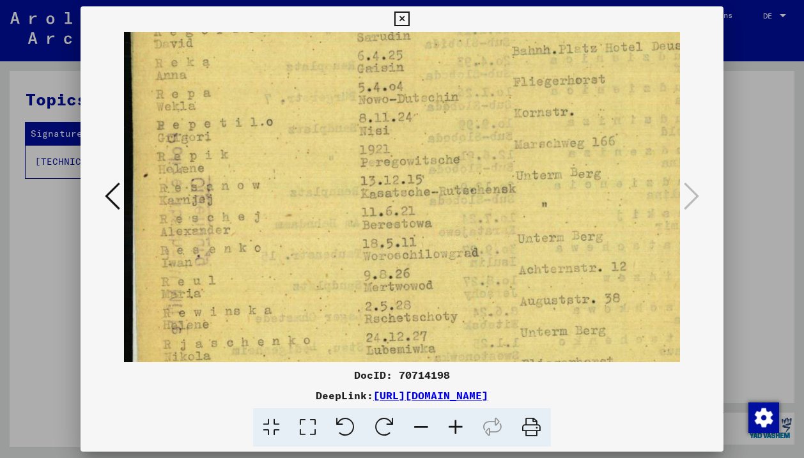
scroll to position [359, 8]
drag, startPoint x: 569, startPoint y: 181, endPoint x: 571, endPoint y: 152, distance: 28.8
click at [571, 152] on img at bounding box center [443, 126] width 655 height 906
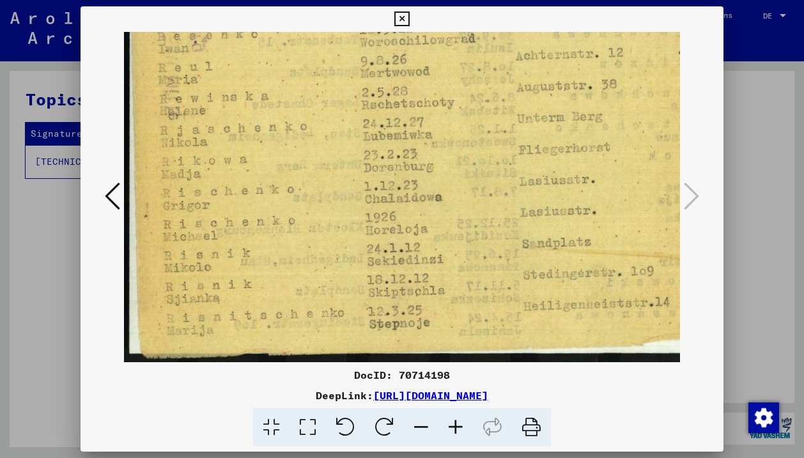
drag, startPoint x: 561, startPoint y: 244, endPoint x: 559, endPoint y: 29, distance: 214.8
click at [558, 29] on div "DocID: 70714198 DeepLink: https://collections.arolsen-archives.org/de/document/…" at bounding box center [402, 226] width 643 height 441
